Goal: Transaction & Acquisition: Book appointment/travel/reservation

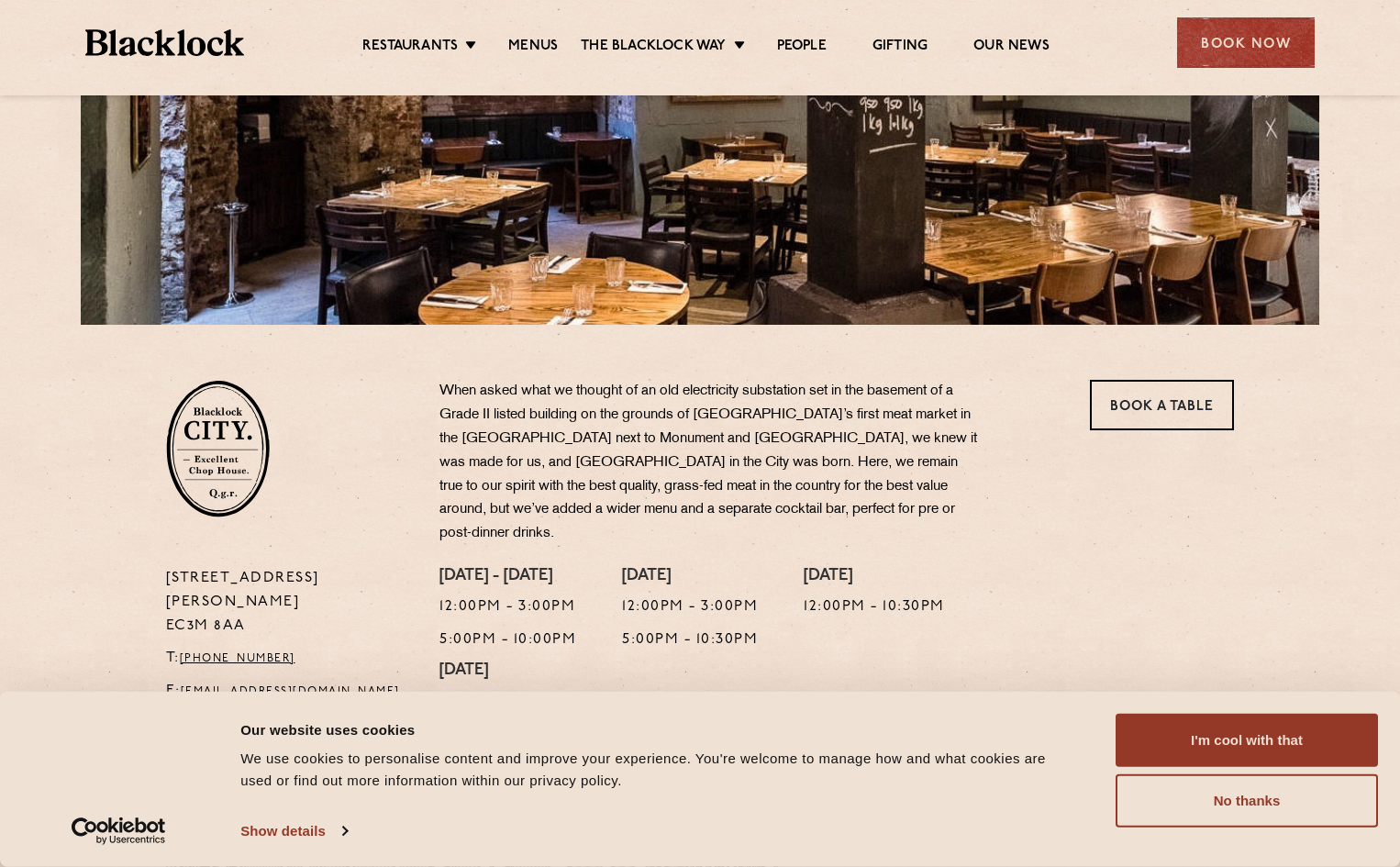
scroll to position [367, 0]
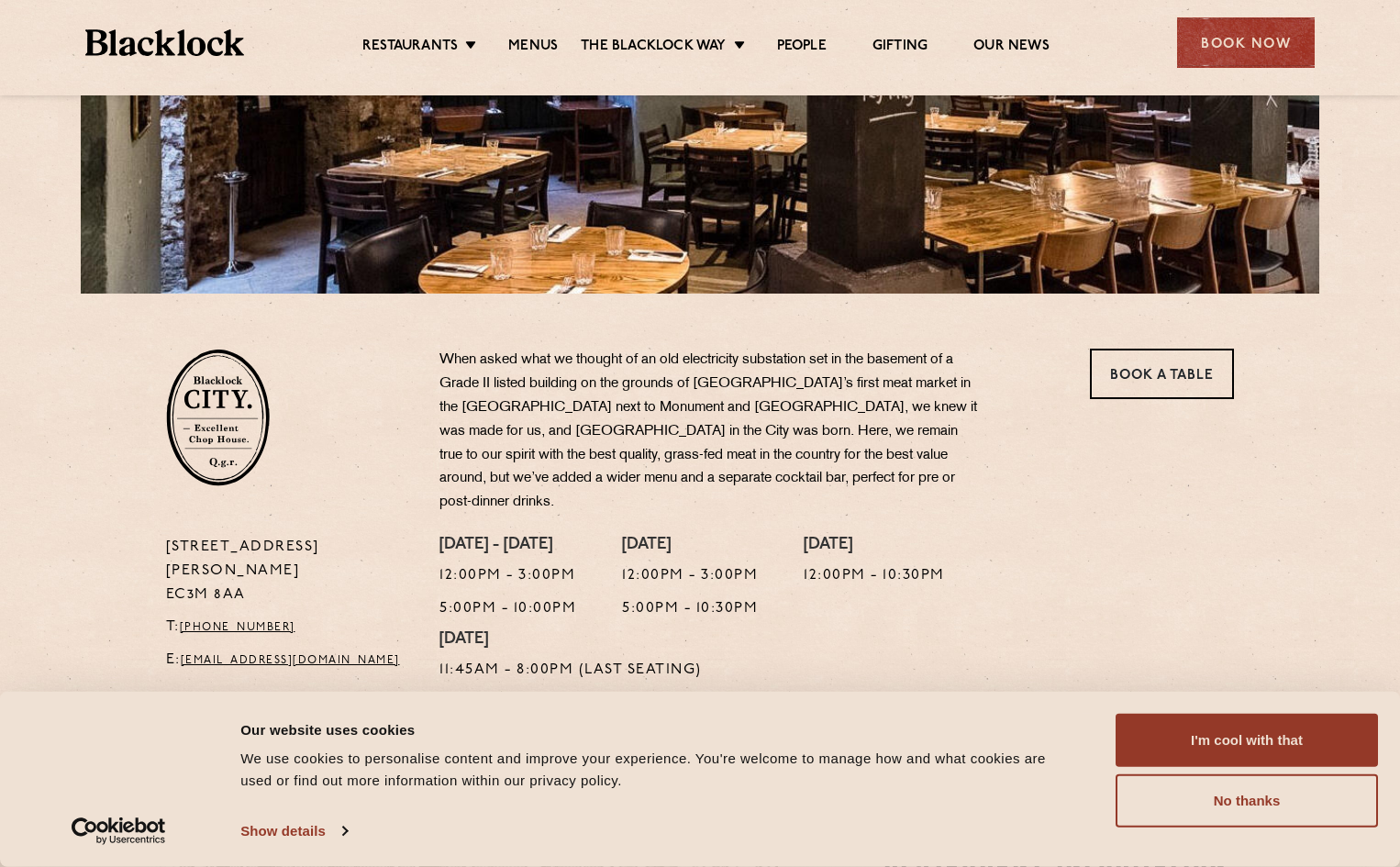
click at [1115, 403] on div "Book a Table" at bounding box center [1156, 442] width 182 height 187
click at [1122, 378] on link "Book a Table" at bounding box center [1162, 373] width 144 height 50
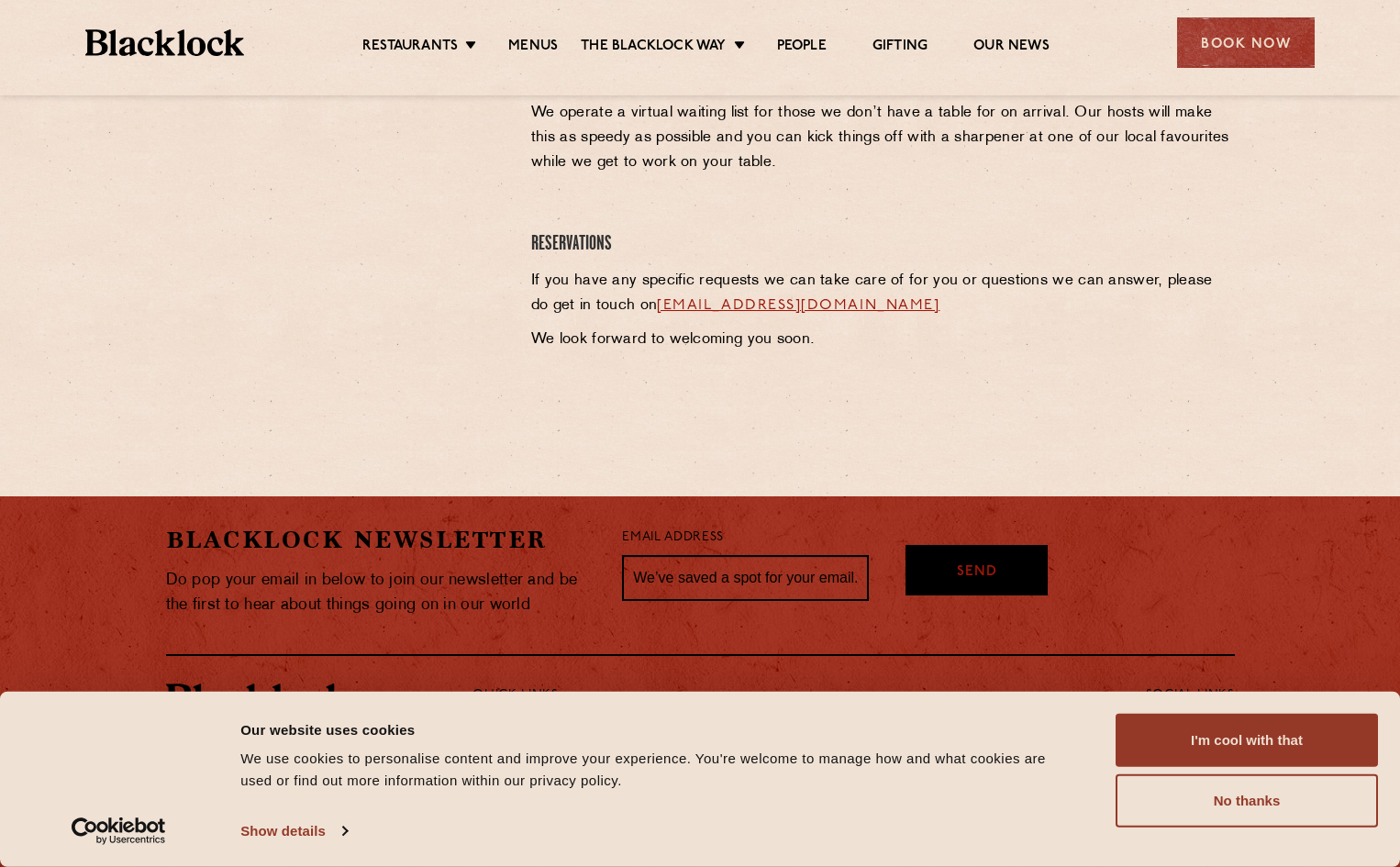
scroll to position [902, 0]
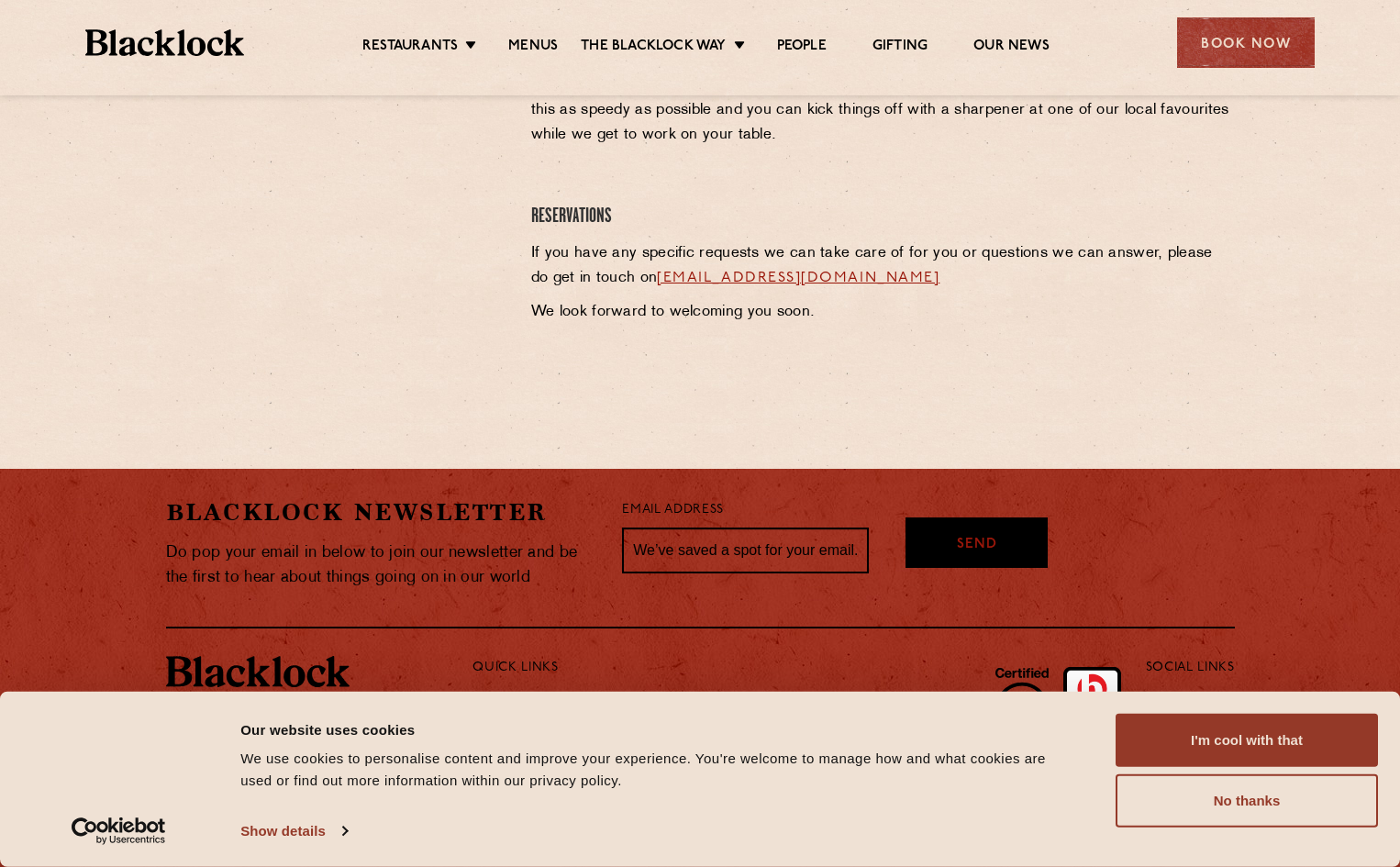
click at [989, 344] on p at bounding box center [882, 347] width 704 height 25
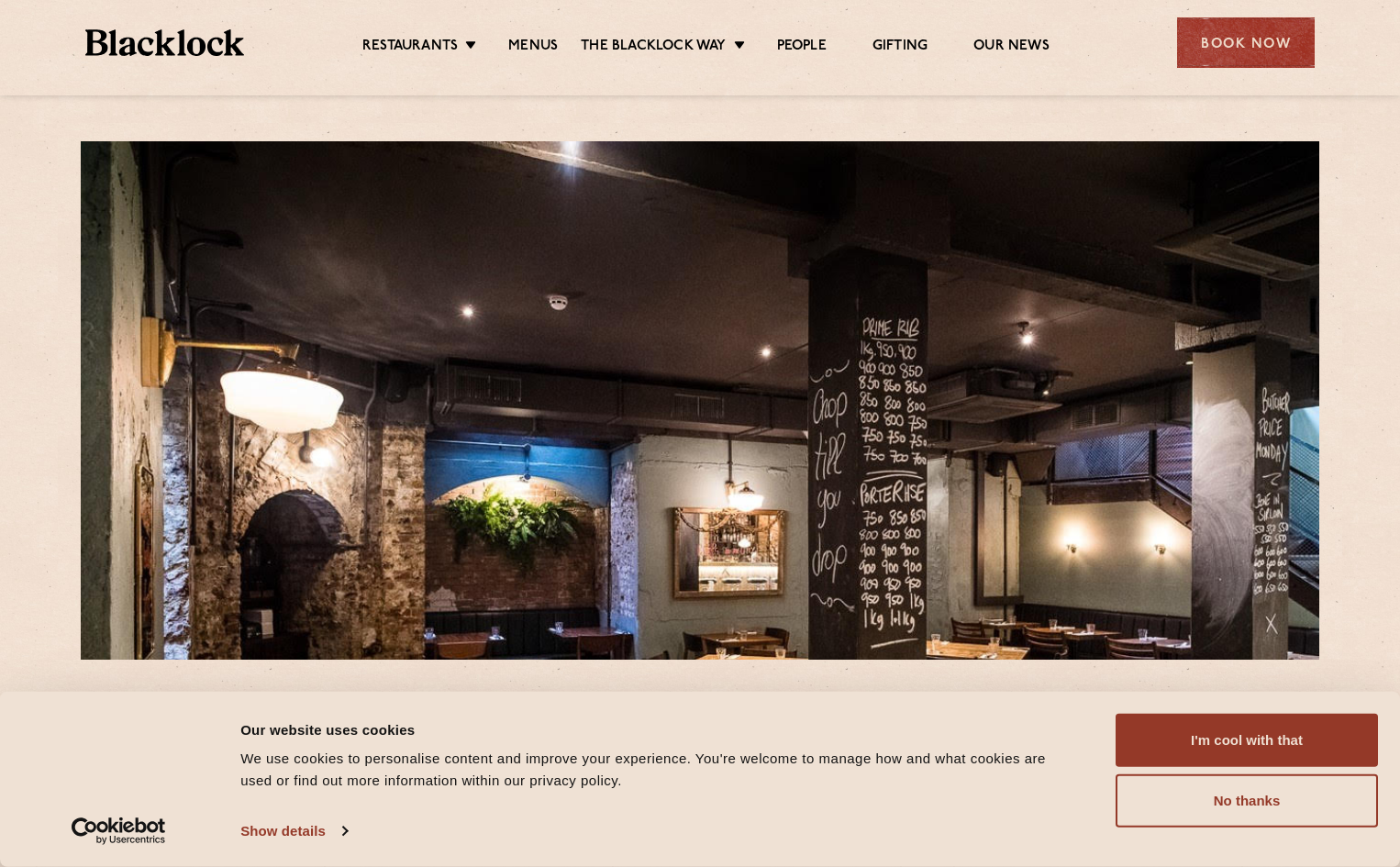
scroll to position [0, 0]
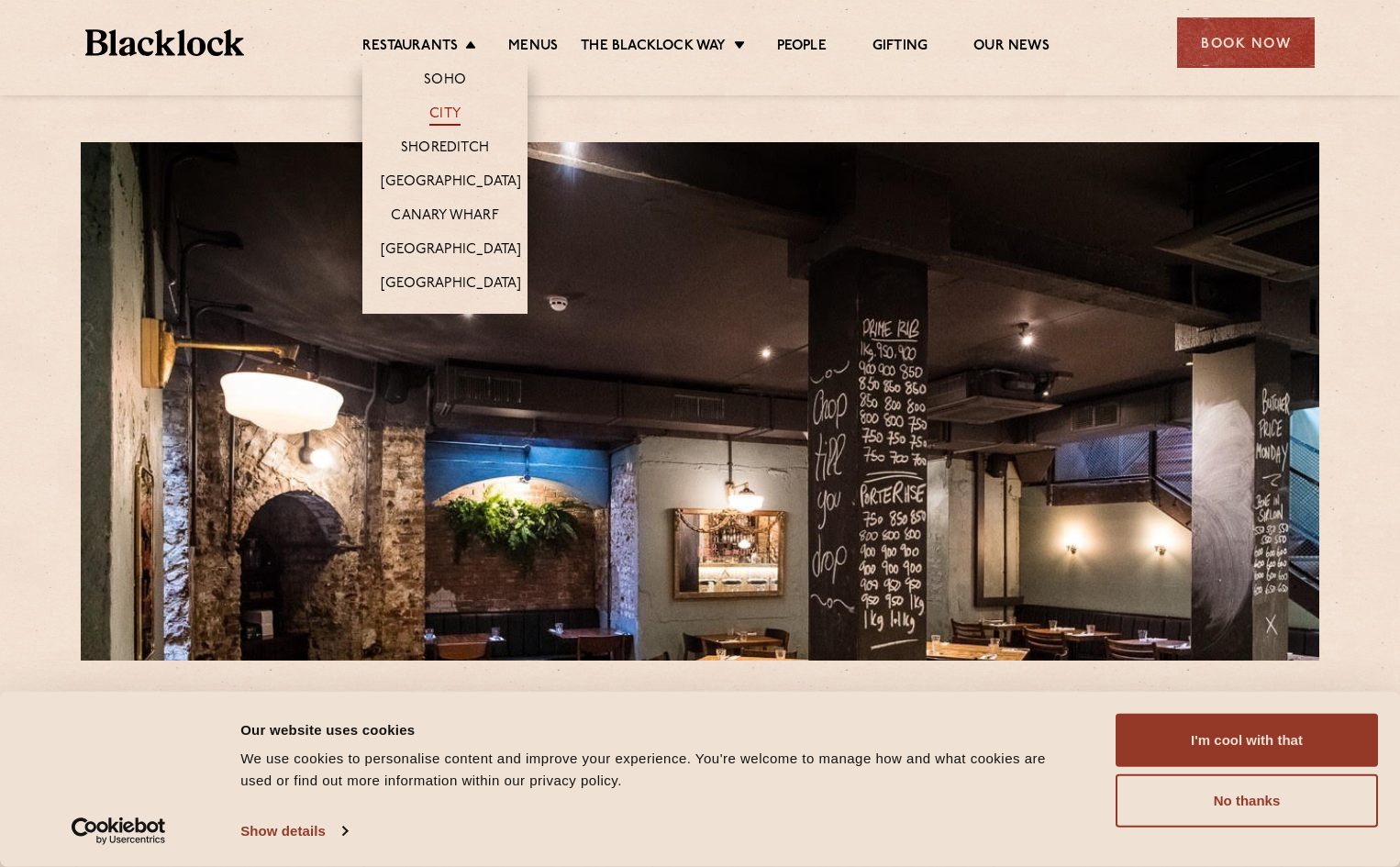
click at [459, 113] on link "City" at bounding box center [445, 115] width 31 height 20
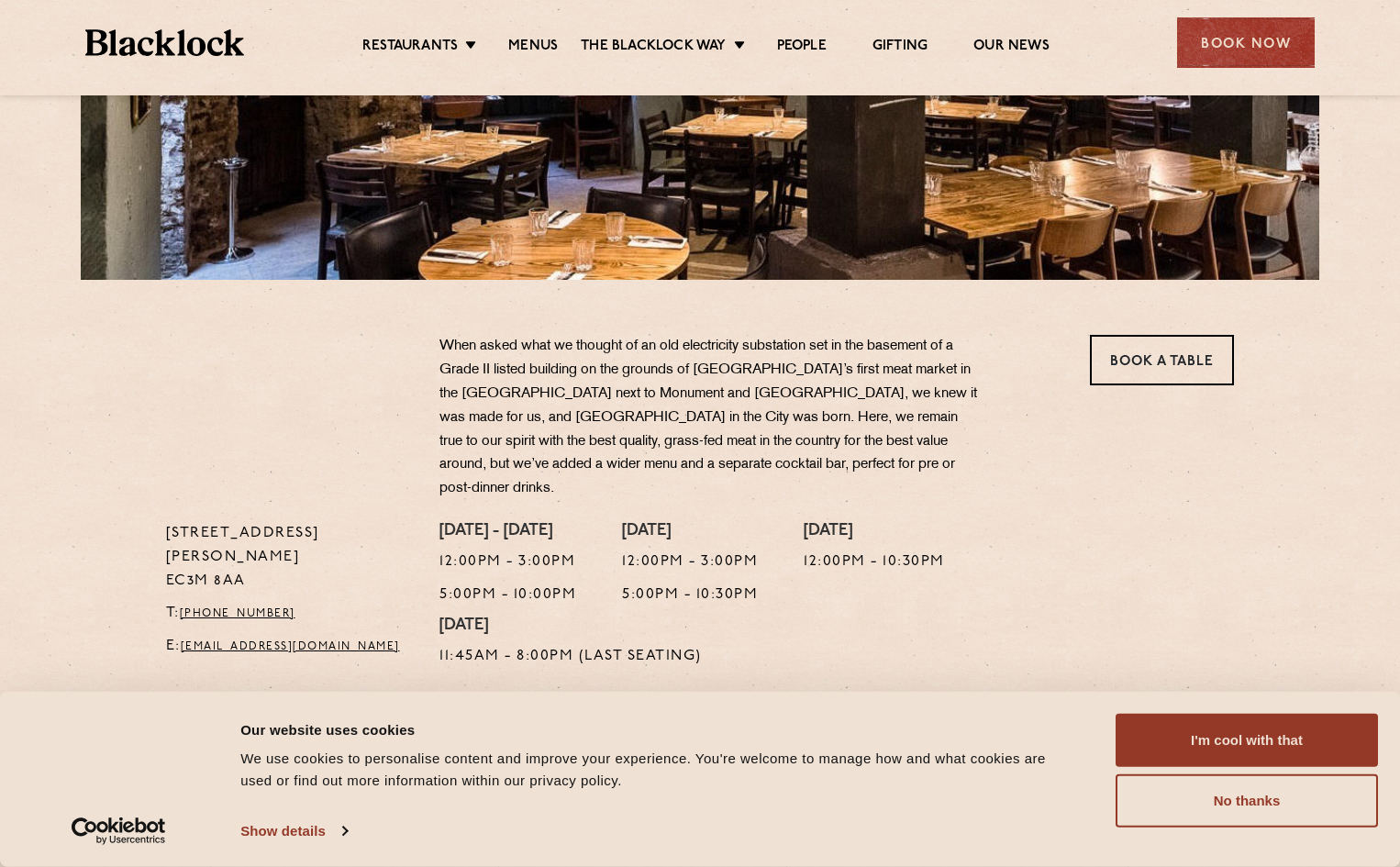
scroll to position [459, 0]
